Goal: Navigation & Orientation: Find specific page/section

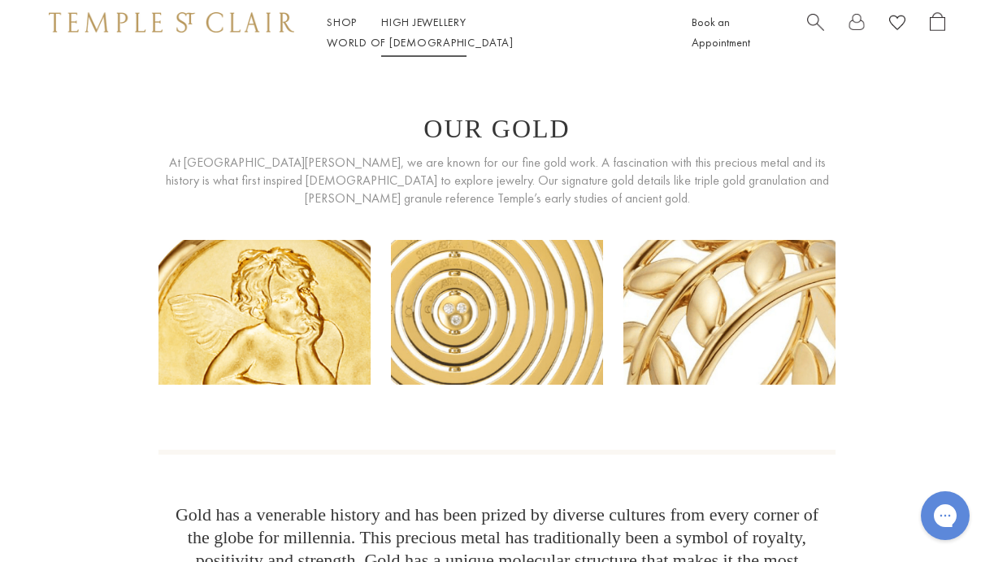
click at [414, 29] on link "High Jewellery High Jewellery" at bounding box center [423, 22] width 85 height 15
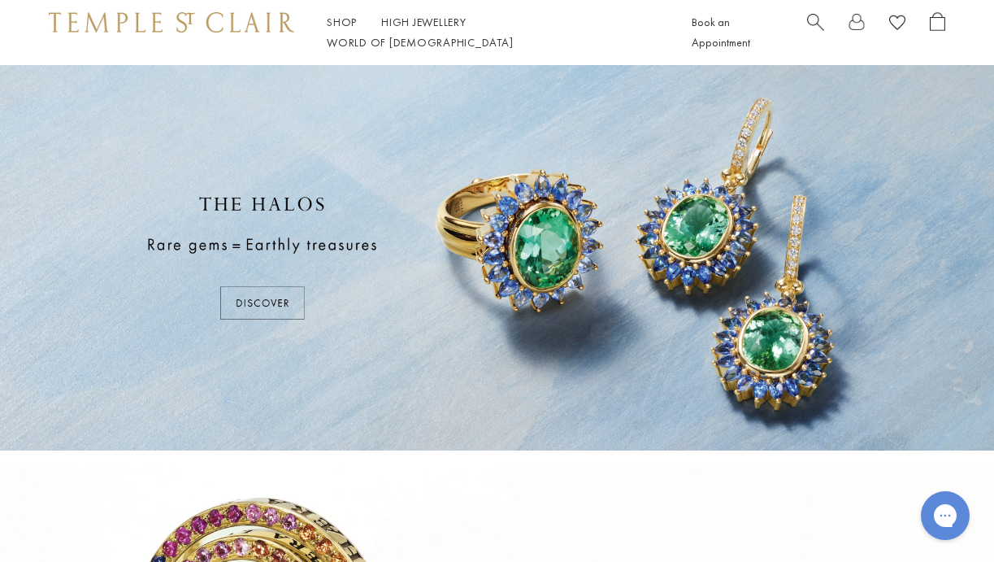
click at [265, 295] on div at bounding box center [497, 257] width 994 height 385
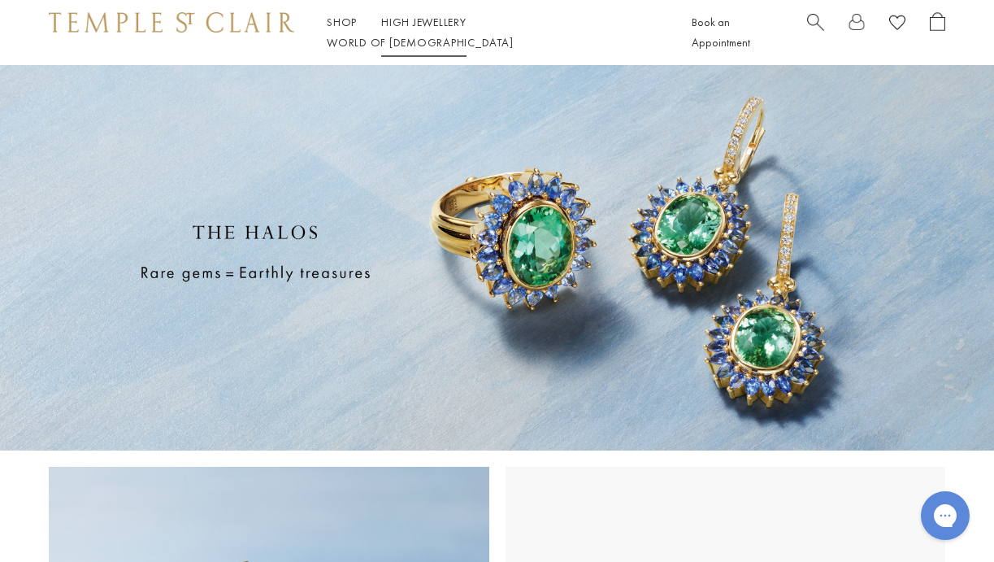
click at [415, 29] on link "High Jewellery High Jewellery" at bounding box center [423, 22] width 85 height 15
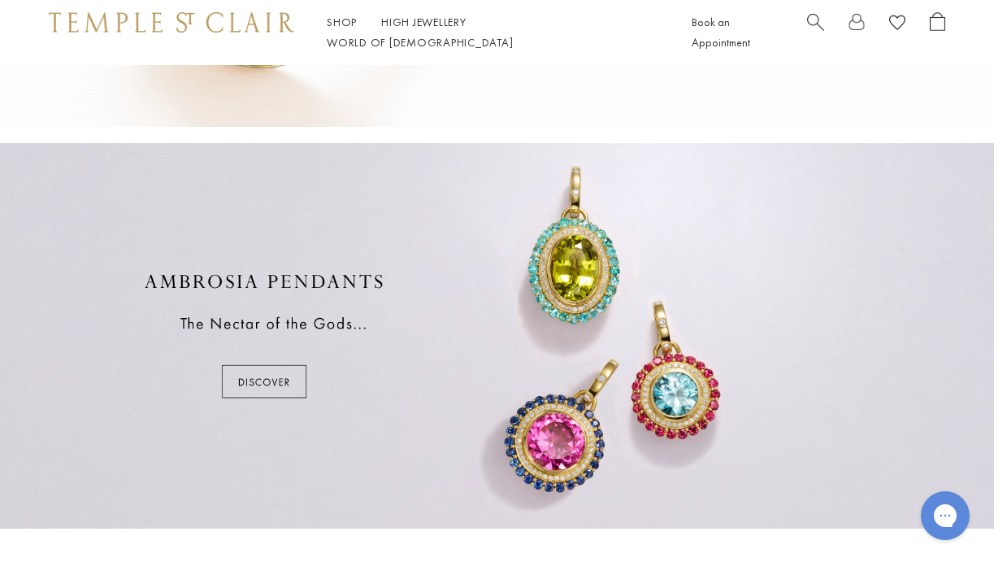
scroll to position [713, 0]
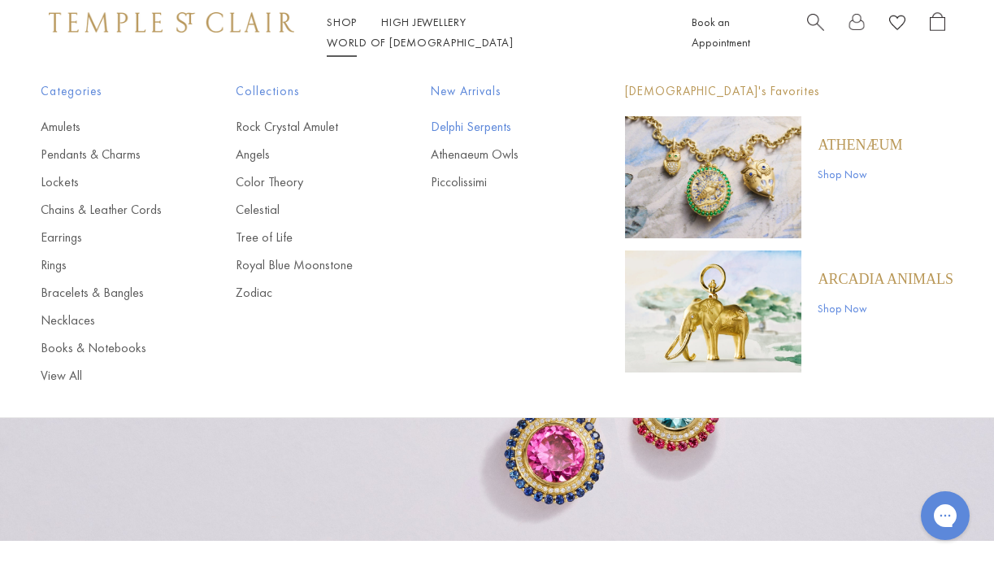
click at [472, 125] on link "Delphi Serpents" at bounding box center [496, 127] width 130 height 18
